Goal: Use online tool/utility: Utilize a website feature to perform a specific function

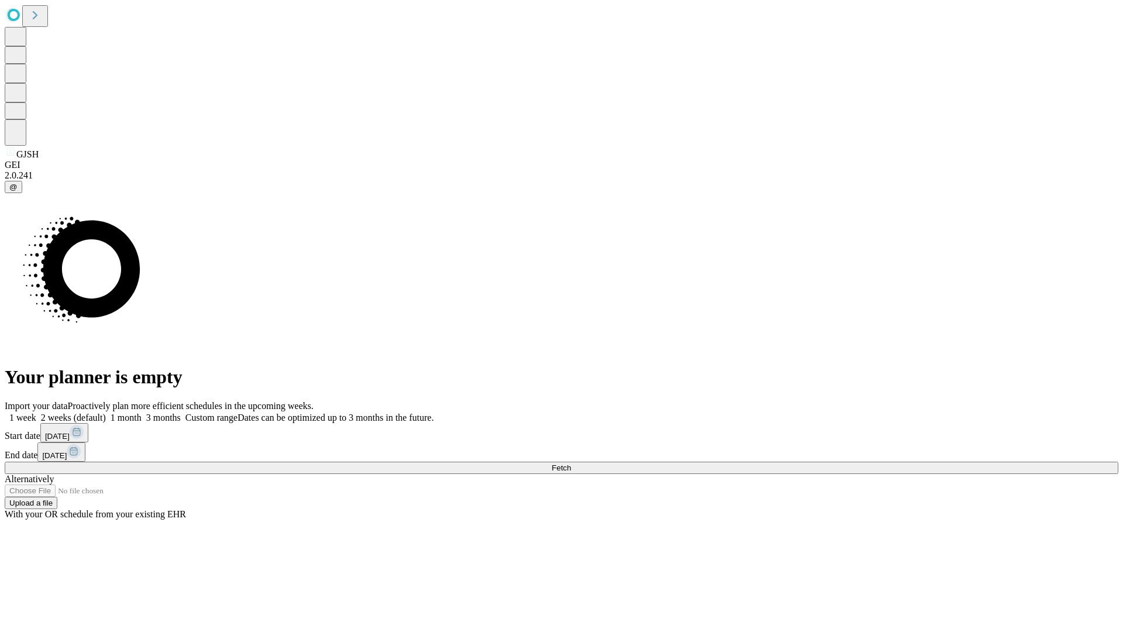
click at [571, 463] on span "Fetch" at bounding box center [560, 467] width 19 height 9
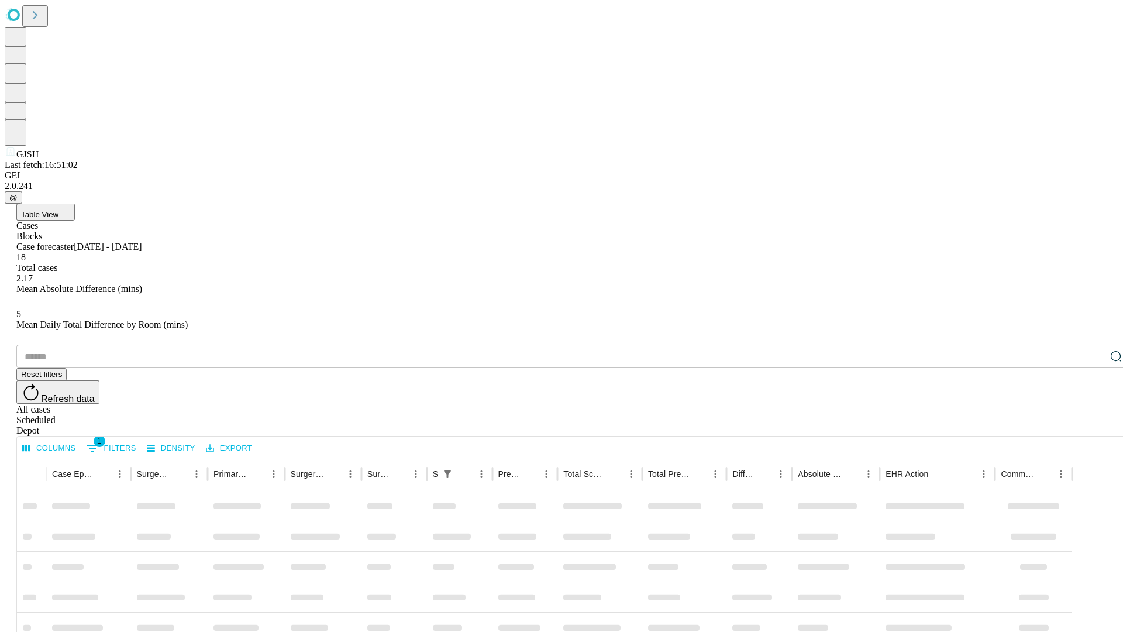
click at [58, 210] on span "Table View" at bounding box center [39, 214] width 37 height 9
